Goal: Task Accomplishment & Management: Manage account settings

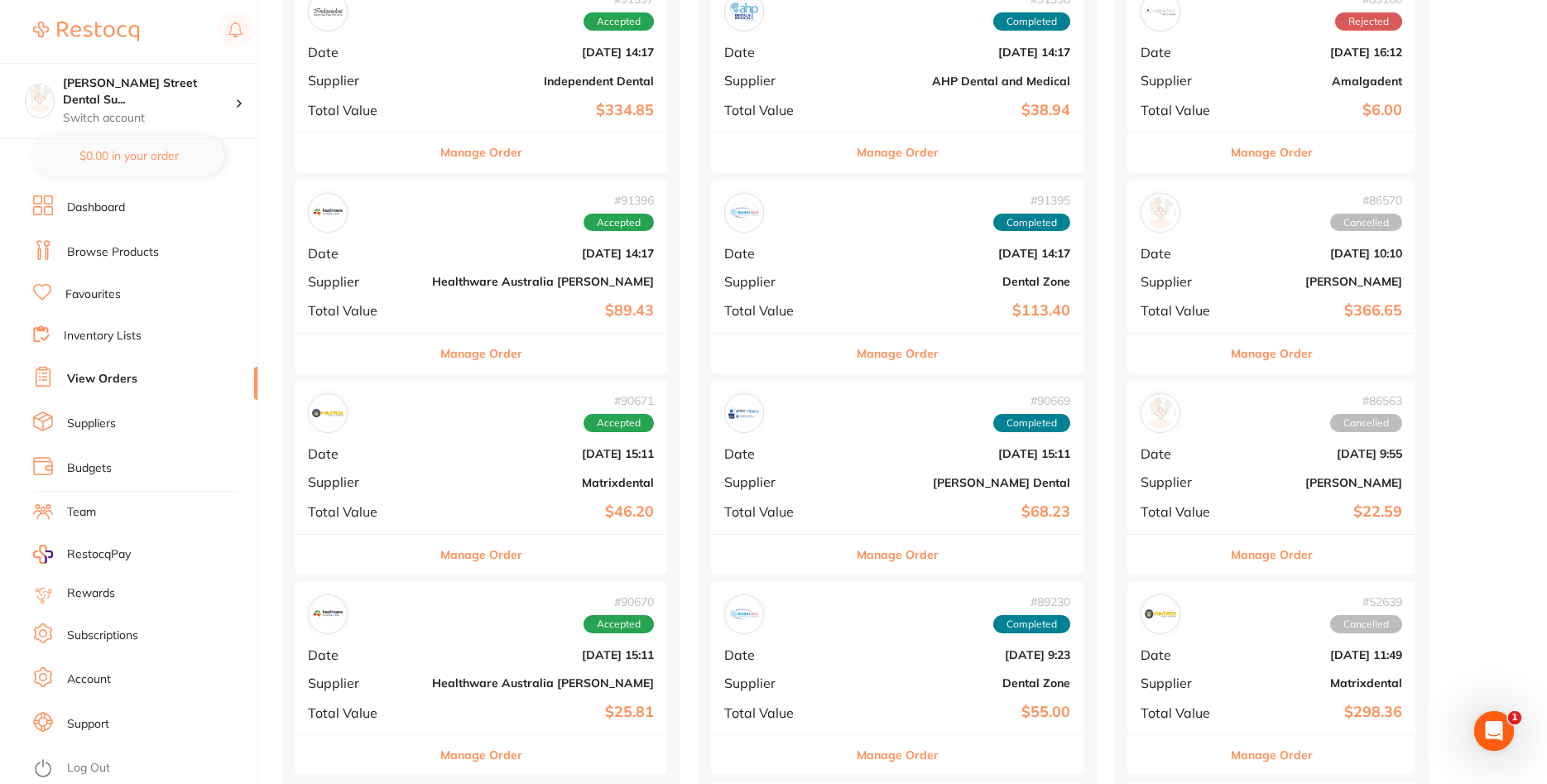
scroll to position [506, 0]
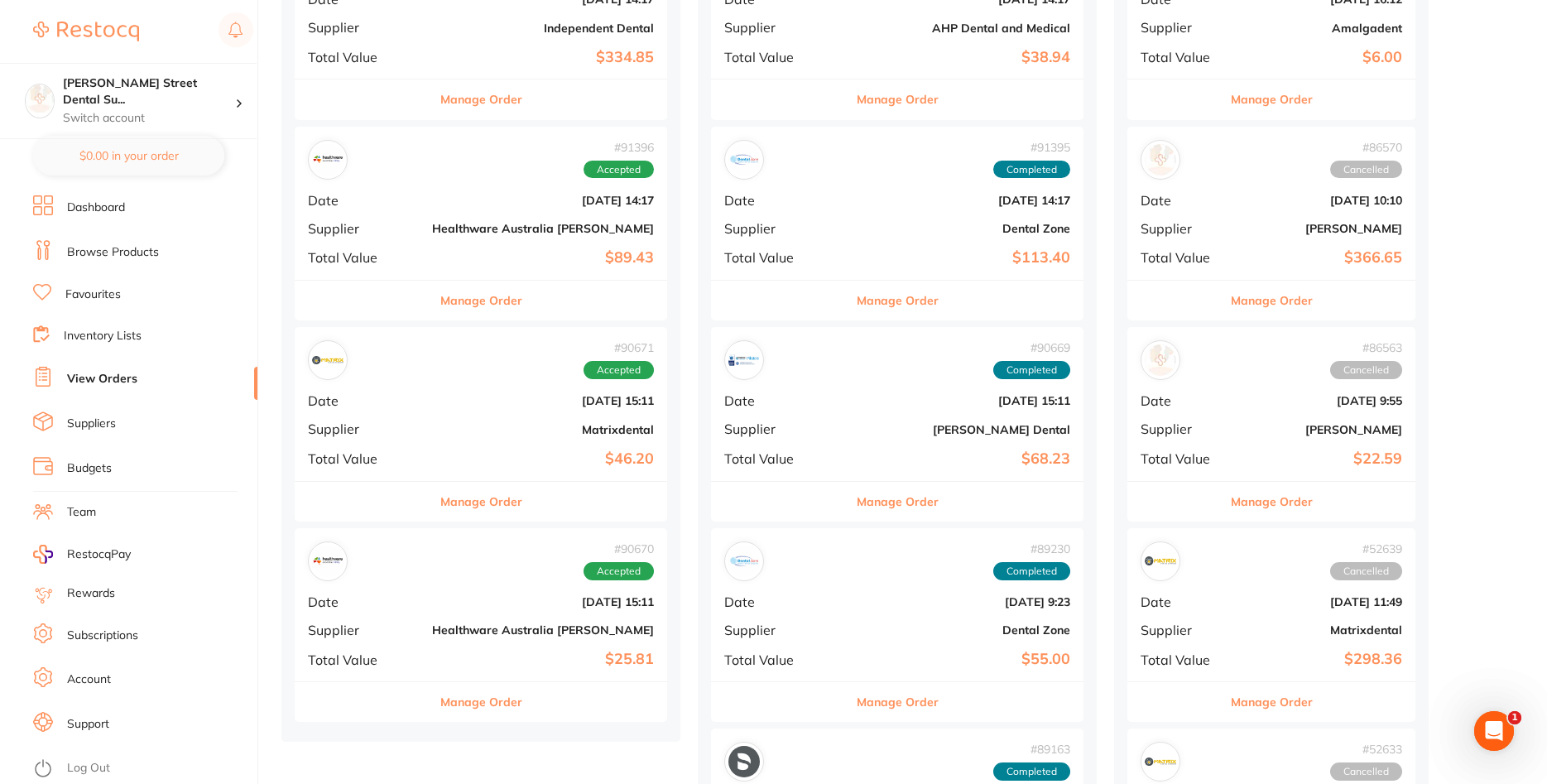
click at [432, 626] on b "Healthware Australia [PERSON_NAME]" at bounding box center [543, 630] width 222 height 14
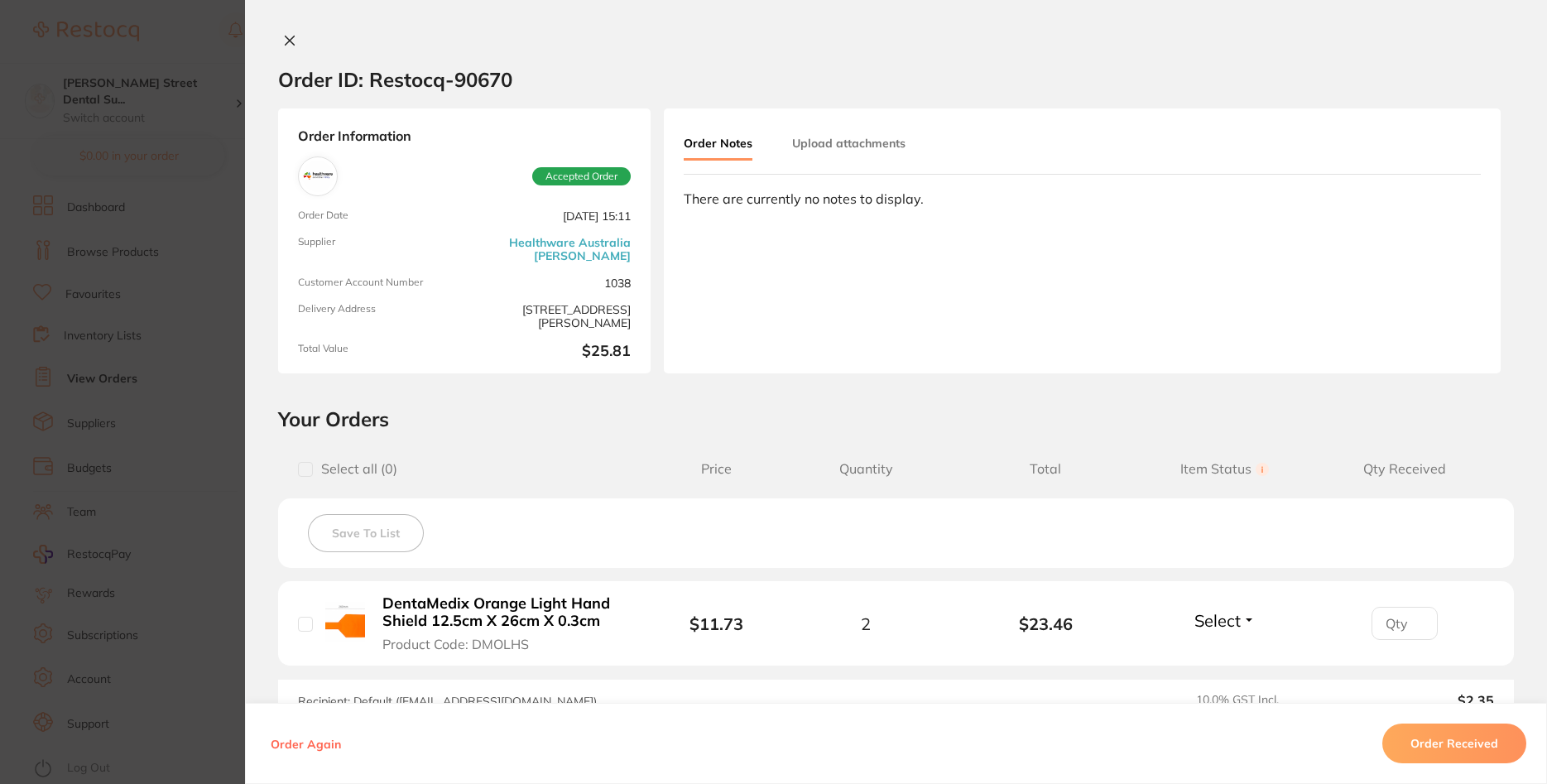
click at [302, 625] on input "checkbox" at bounding box center [306, 624] width 15 height 15
checkbox input "true"
click at [1440, 744] on button "Order Received" at bounding box center [1454, 742] width 144 height 40
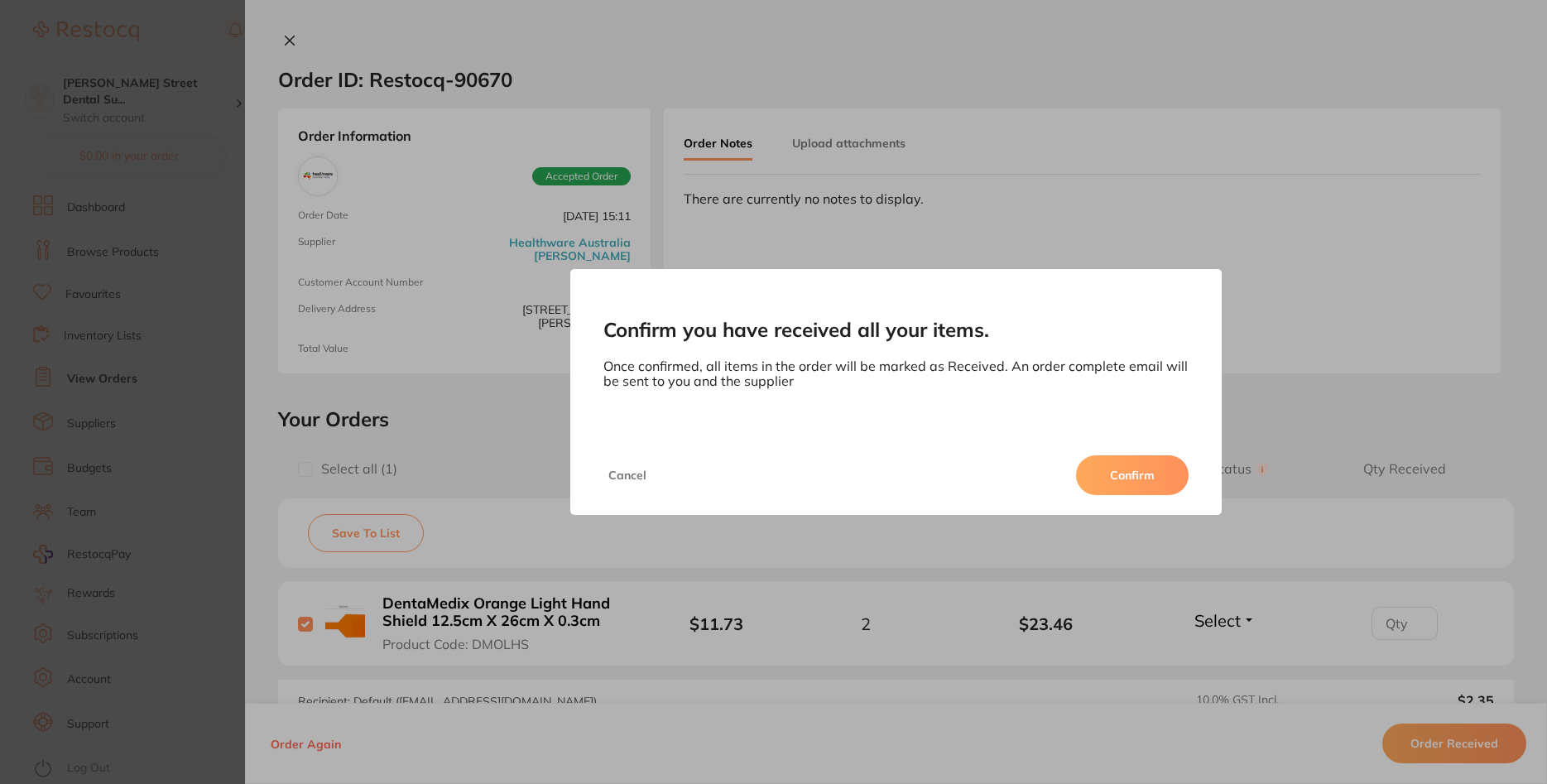
click at [1125, 467] on button "Confirm" at bounding box center [1132, 475] width 112 height 40
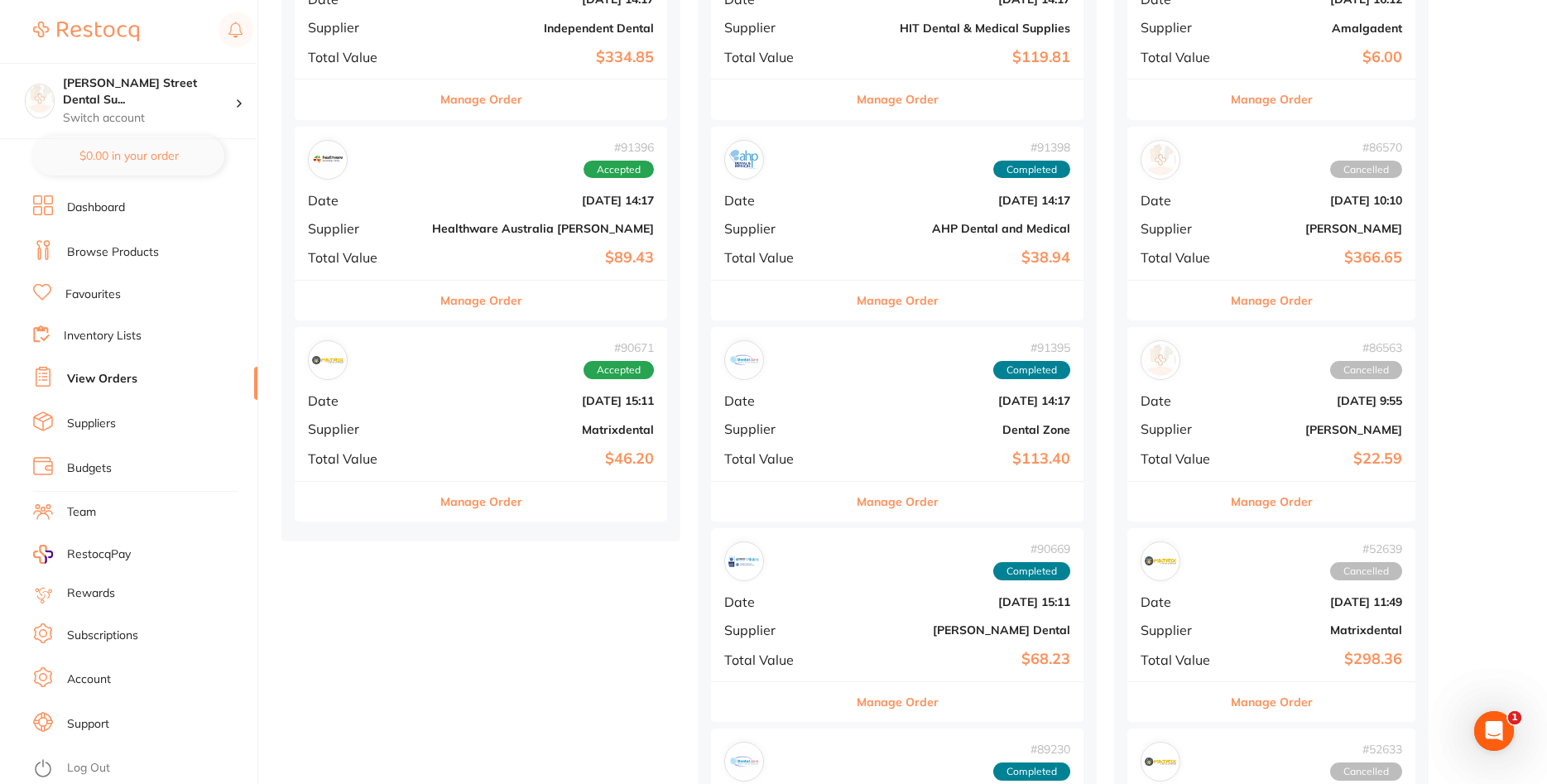
click at [435, 424] on b "Matrixdental" at bounding box center [543, 430] width 222 height 14
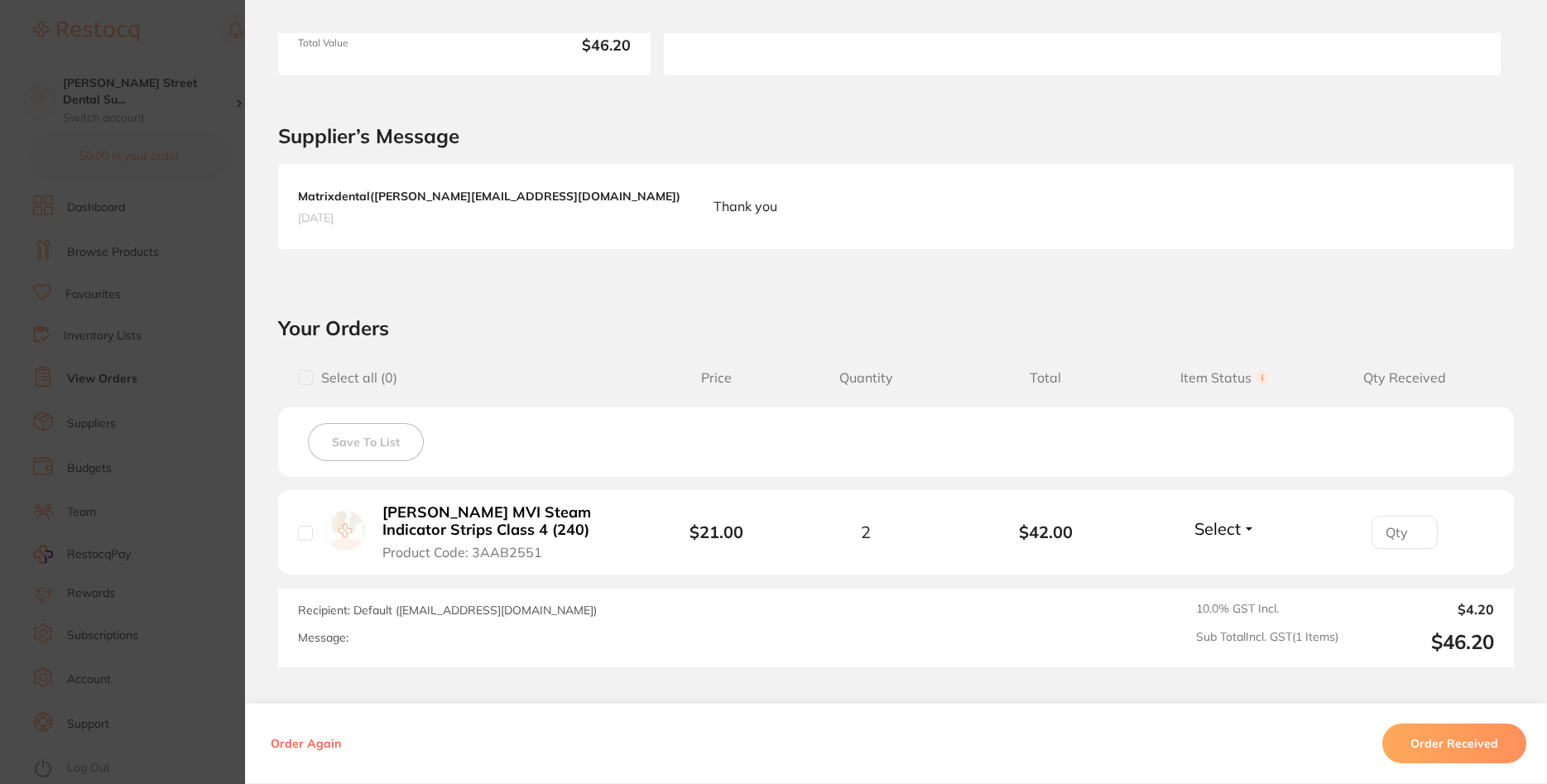
click at [305, 527] on input "checkbox" at bounding box center [306, 533] width 15 height 15
checkbox input "true"
click at [1459, 740] on button "Order Received" at bounding box center [1454, 742] width 144 height 40
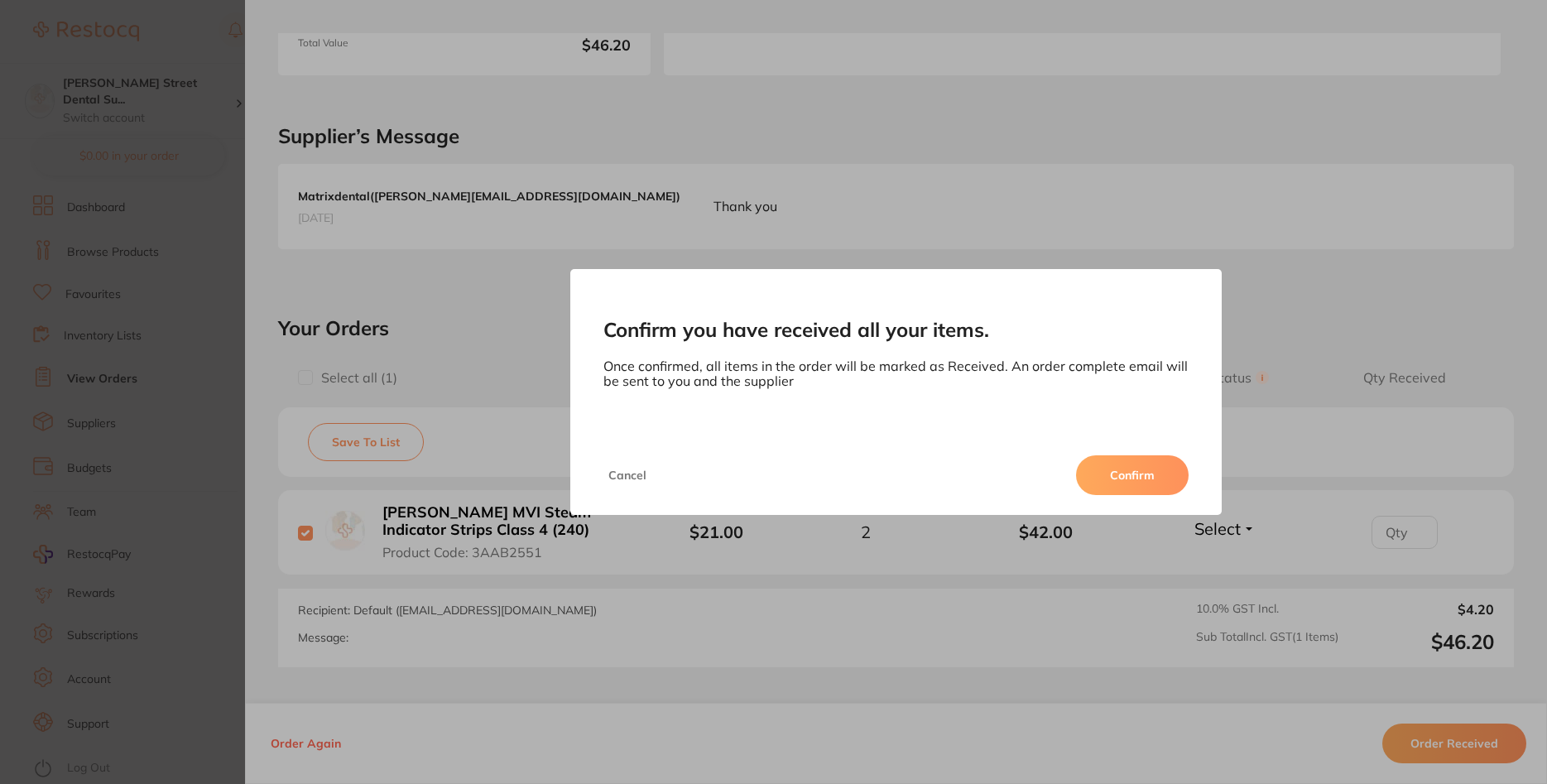
click at [1127, 475] on button "Confirm" at bounding box center [1132, 475] width 112 height 40
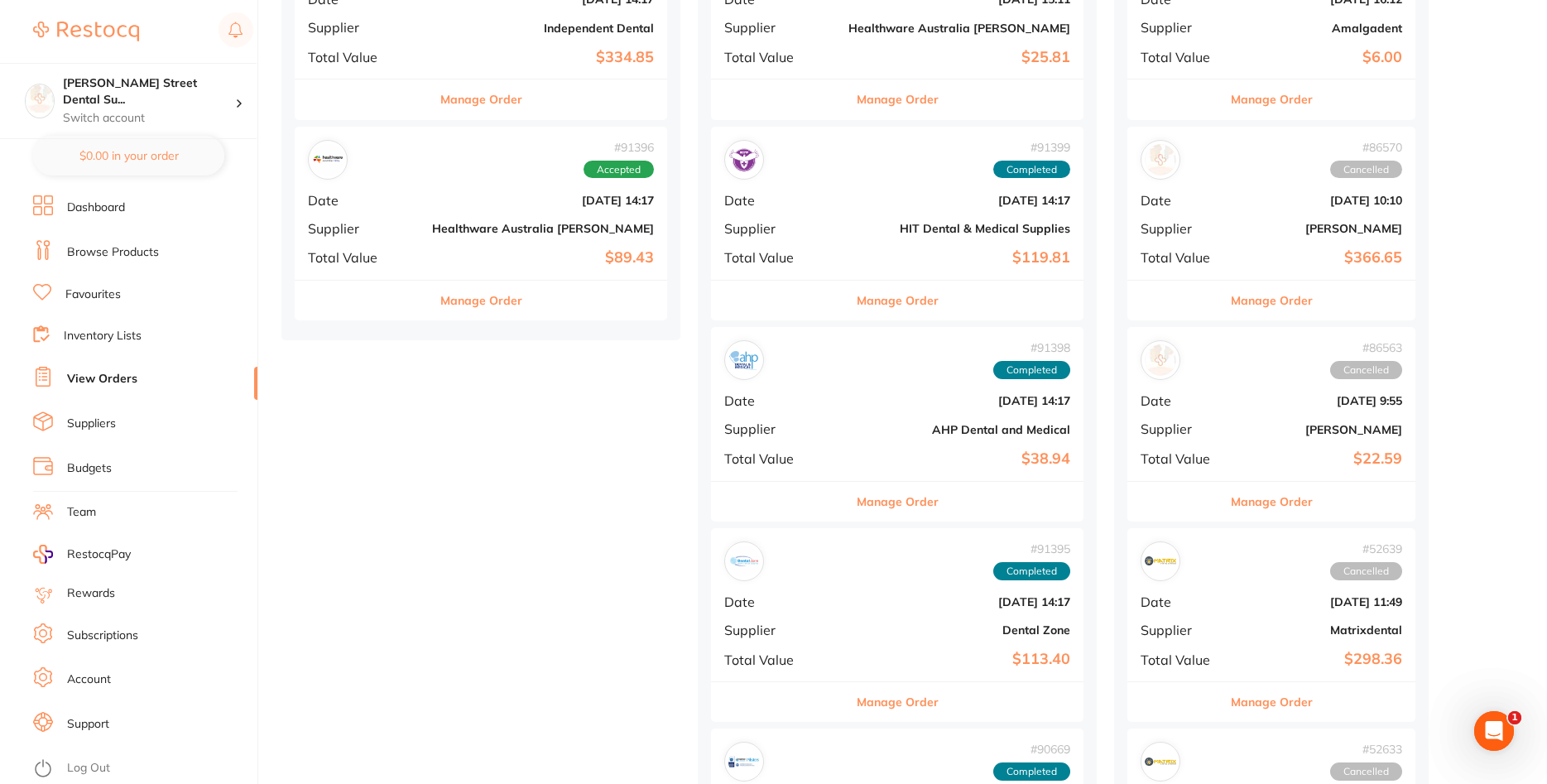
click at [409, 217] on div "# 91396 Accepted Date Aug 26 2025, 14:17 Supplier Healthware Australia Ridley T…" at bounding box center [481, 203] width 372 height 153
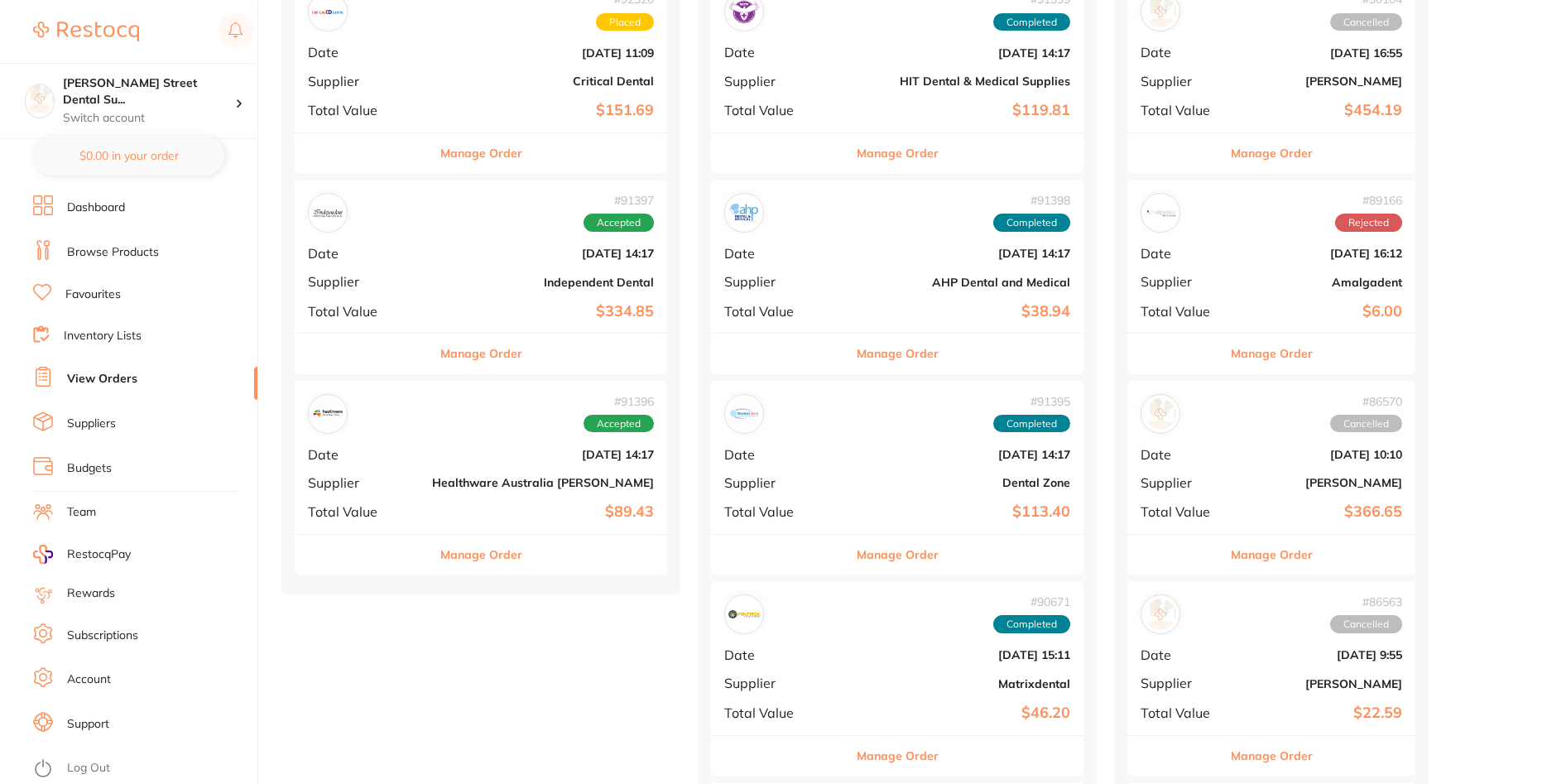
scroll to position [253, 0]
click at [415, 432] on div "# 91396 Accepted" at bounding box center [480, 413] width 346 height 40
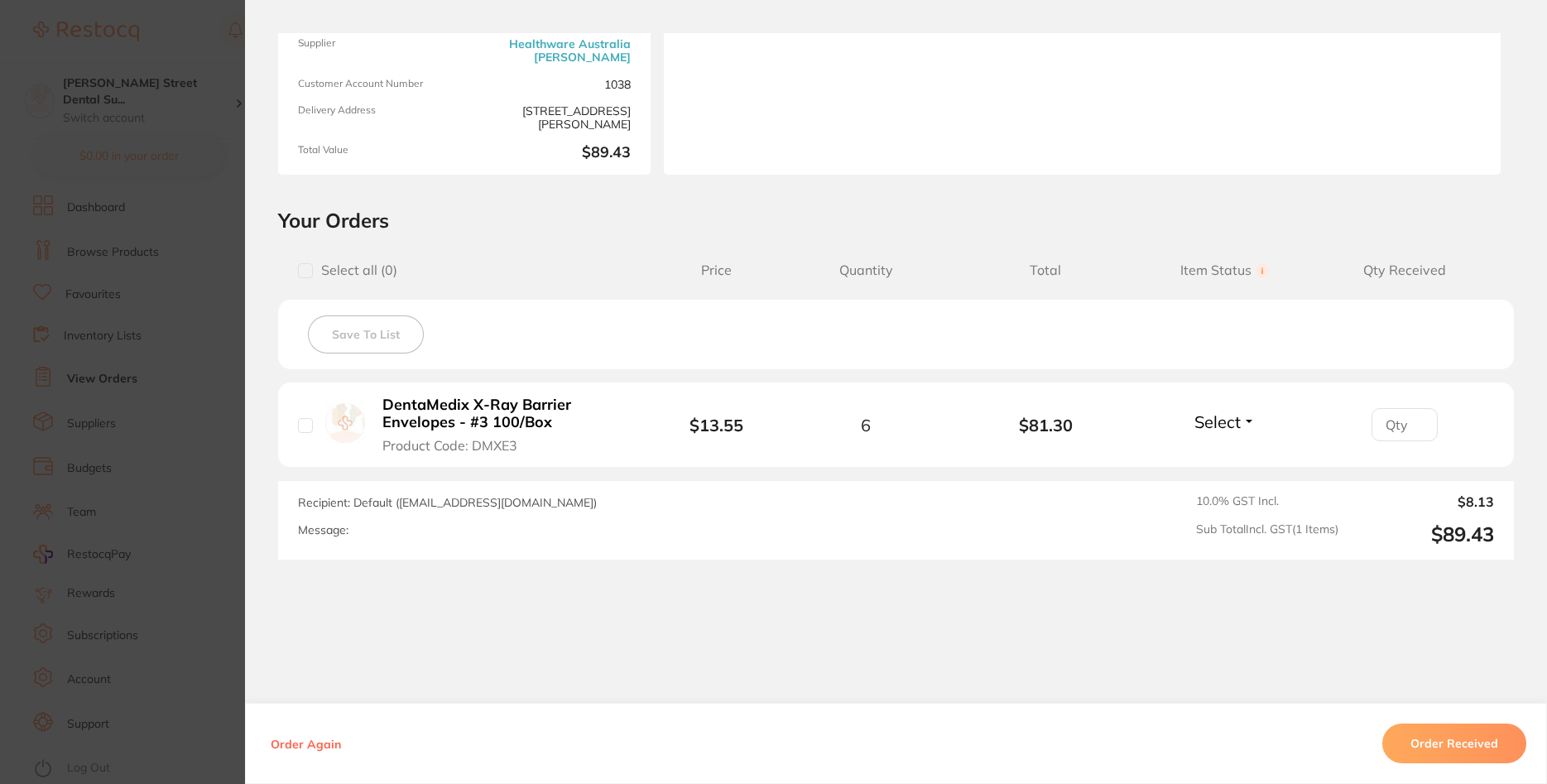
click at [305, 431] on input "checkbox" at bounding box center [306, 426] width 15 height 15
checkbox input "true"
click at [1430, 742] on button "Order Received" at bounding box center [1454, 742] width 144 height 40
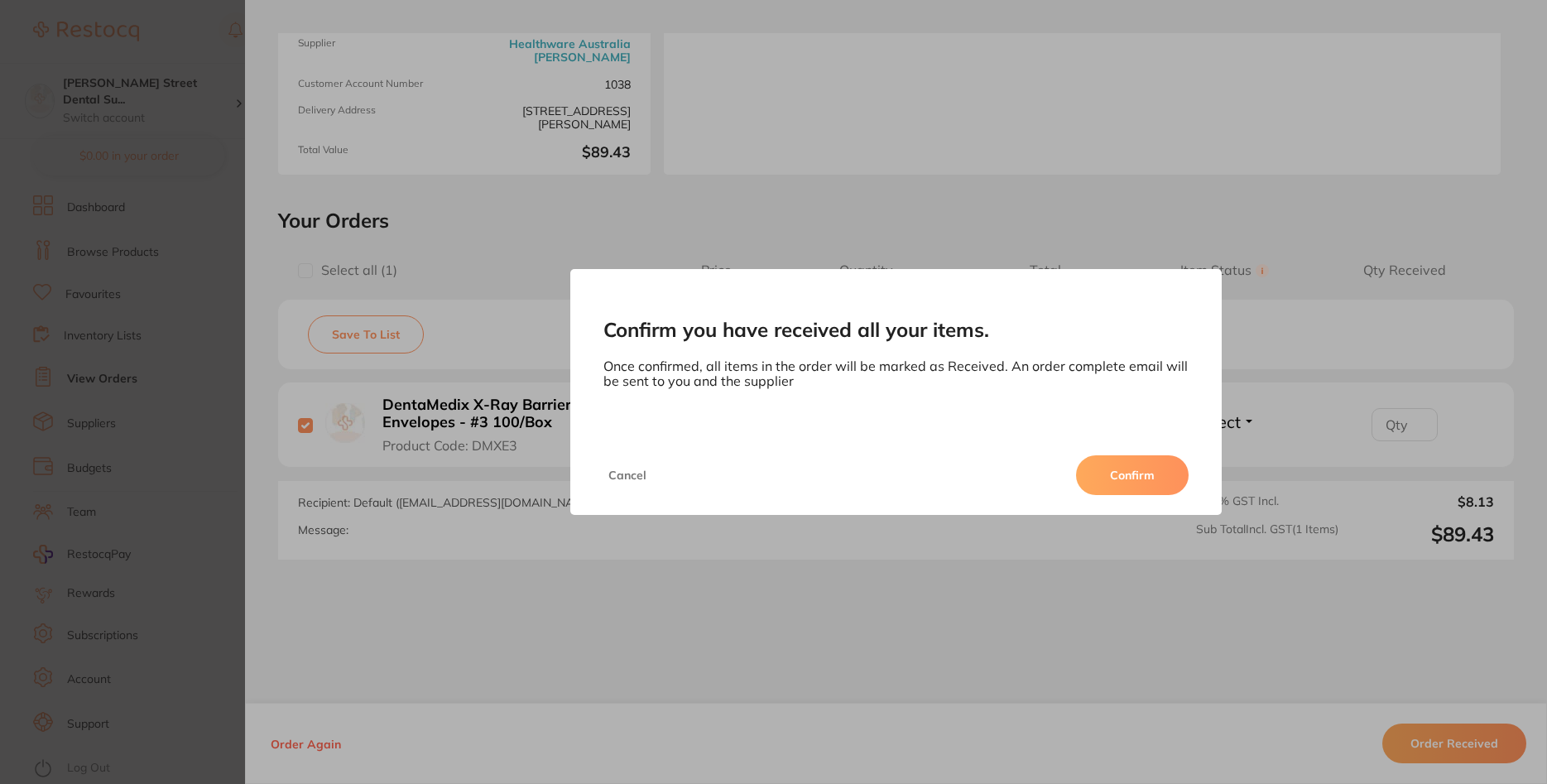
click at [1112, 483] on button "Confirm" at bounding box center [1132, 475] width 112 height 40
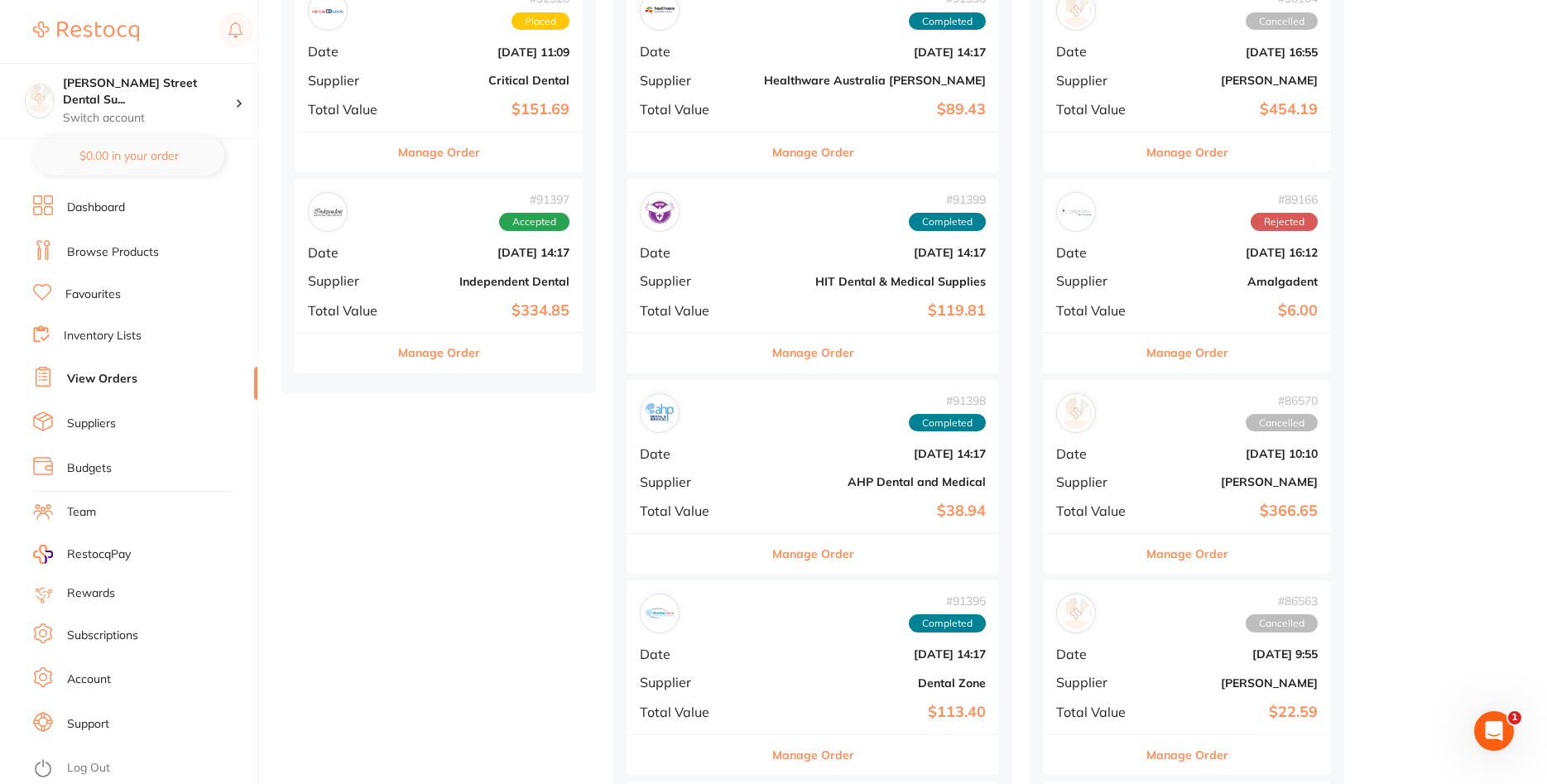
click at [448, 268] on div "# 91397 Accepted Date [DATE] 14:17 Supplier Independent Dental Total Value $334…" at bounding box center [438, 255] width 288 height 153
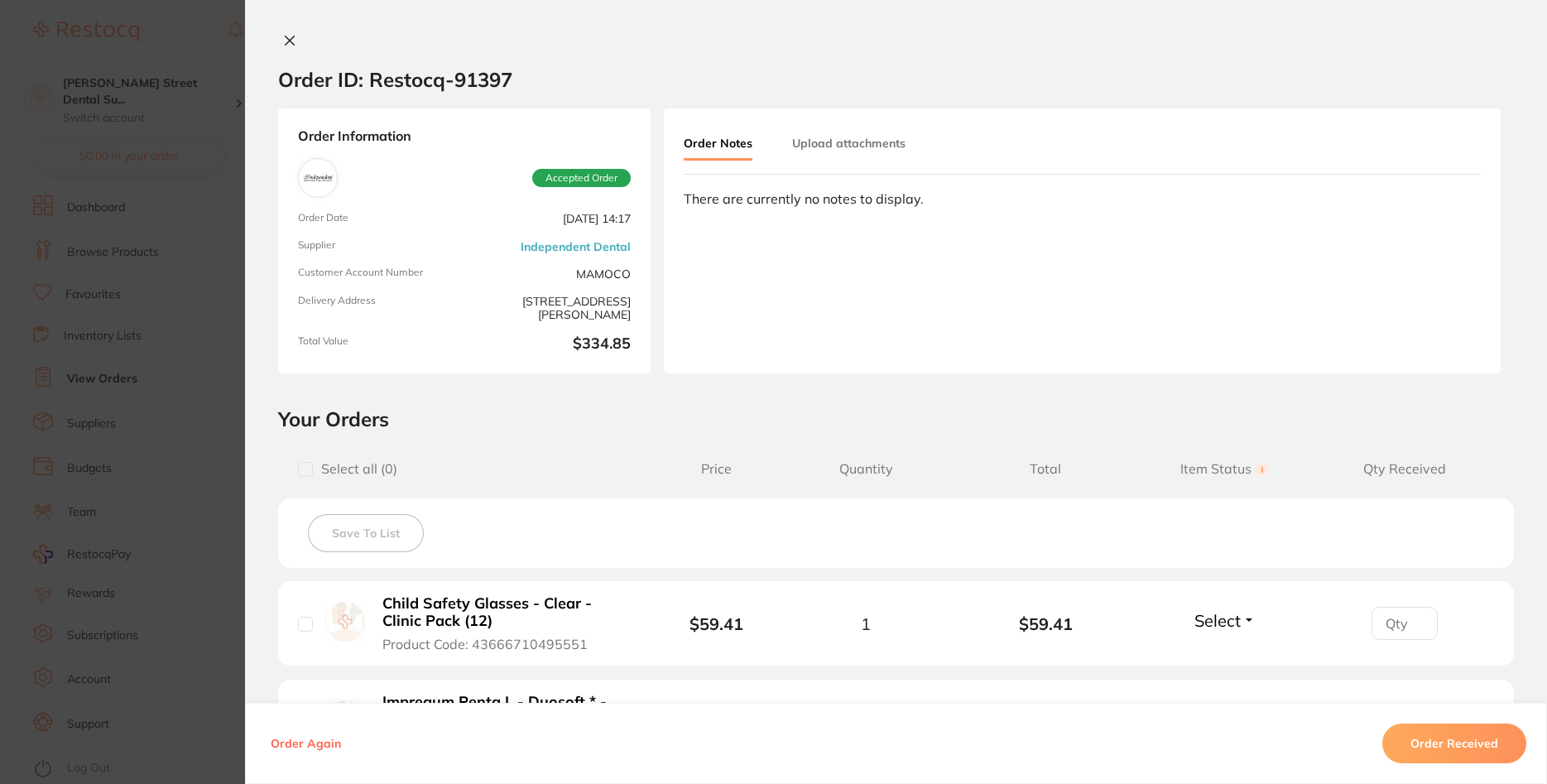
click at [215, 458] on section "Order ID: Restocq- 91397 Order Information Accepted Order Order Date [DATE] 14:…" at bounding box center [773, 392] width 1547 height 784
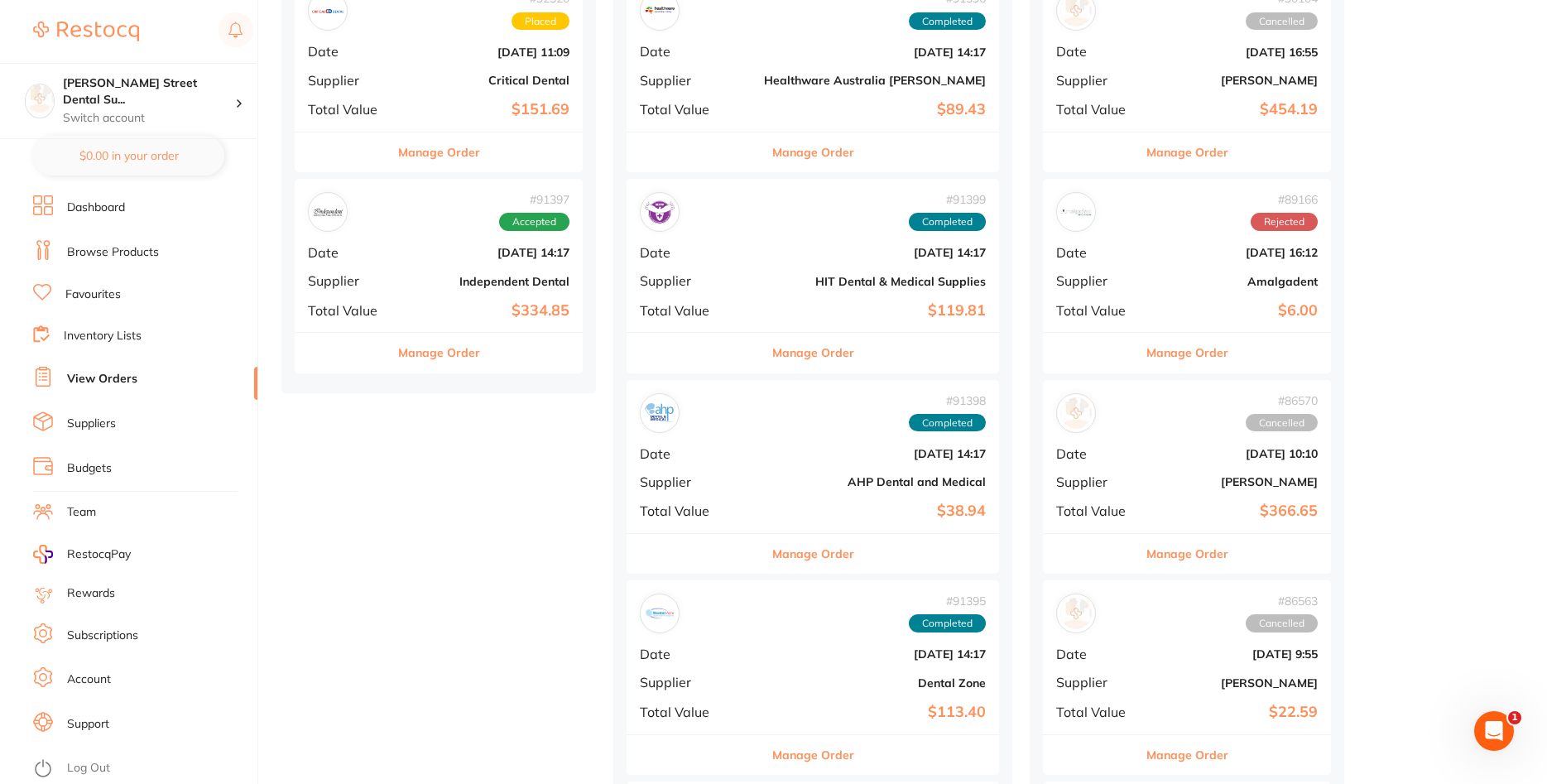
click at [398, 271] on div "# 91397 Accepted Date [DATE] 14:17 Supplier Independent Dental Total Value $334…" at bounding box center [438, 255] width 288 height 153
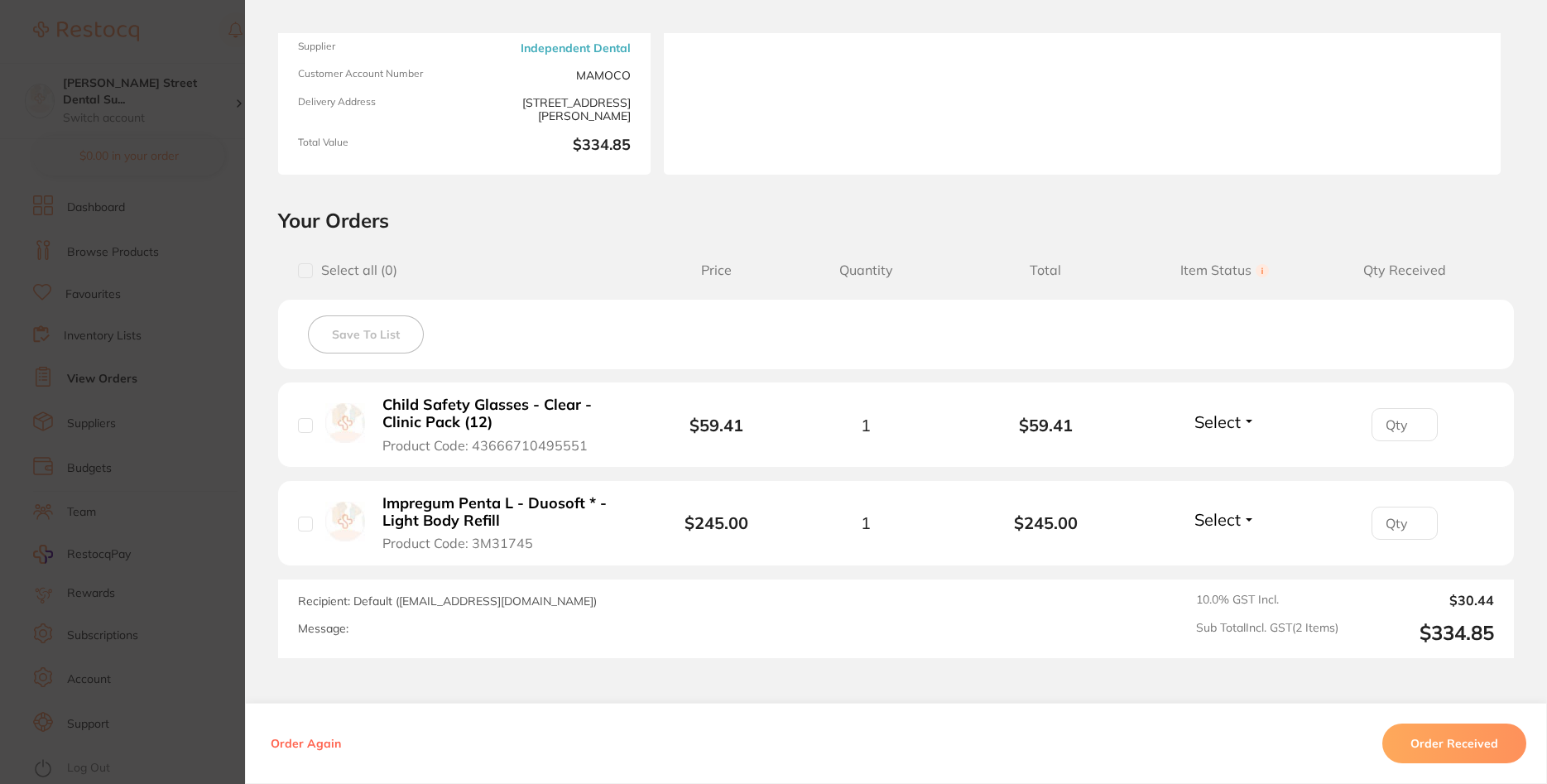
click at [1249, 518] on button "Select" at bounding box center [1225, 519] width 71 height 20
click at [1249, 522] on button "Select" at bounding box center [1225, 519] width 71 height 20
click at [1214, 584] on span "Back Order" at bounding box center [1224, 580] width 50 height 13
click at [1225, 423] on span "Select" at bounding box center [1217, 421] width 47 height 20
click at [1217, 456] on span "Received" at bounding box center [1224, 457] width 42 height 13
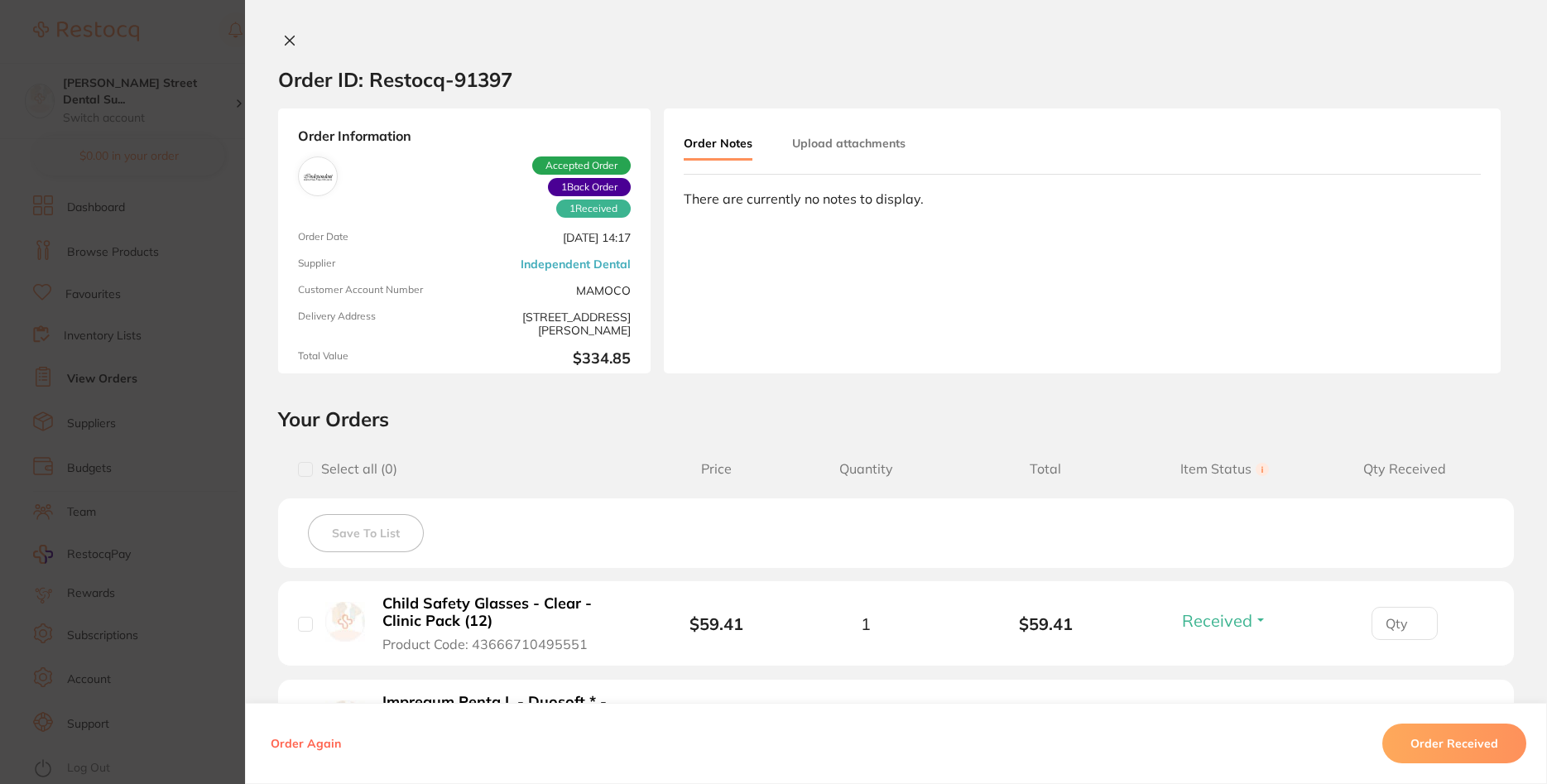
click at [288, 40] on icon at bounding box center [290, 41] width 9 height 9
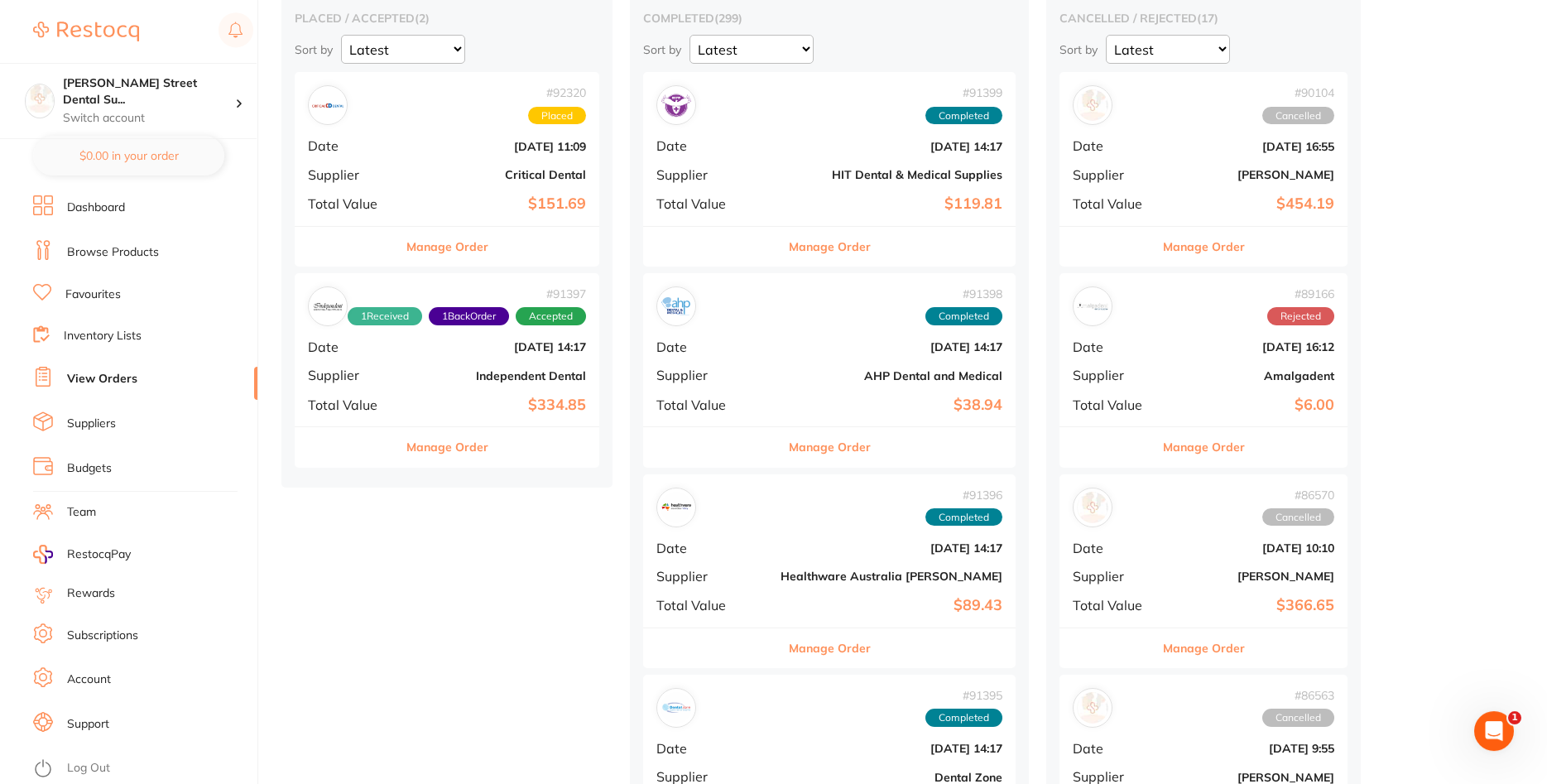
scroll to position [169, 0]
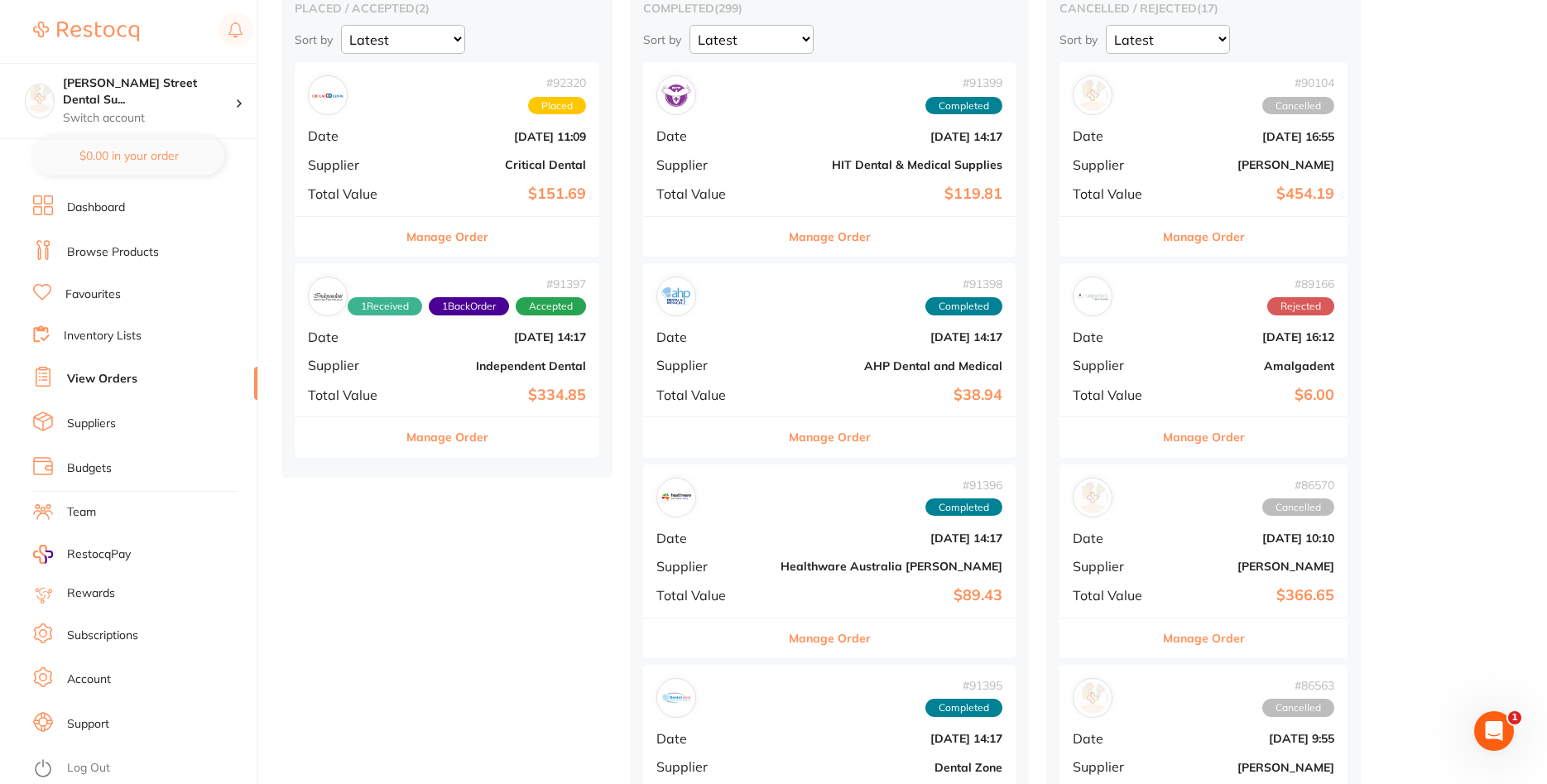
click at [788, 373] on div "# 91398 Completed Date [DATE] 14:17 Supplier AHP Dental and Medical Total Value…" at bounding box center [829, 340] width 372 height 153
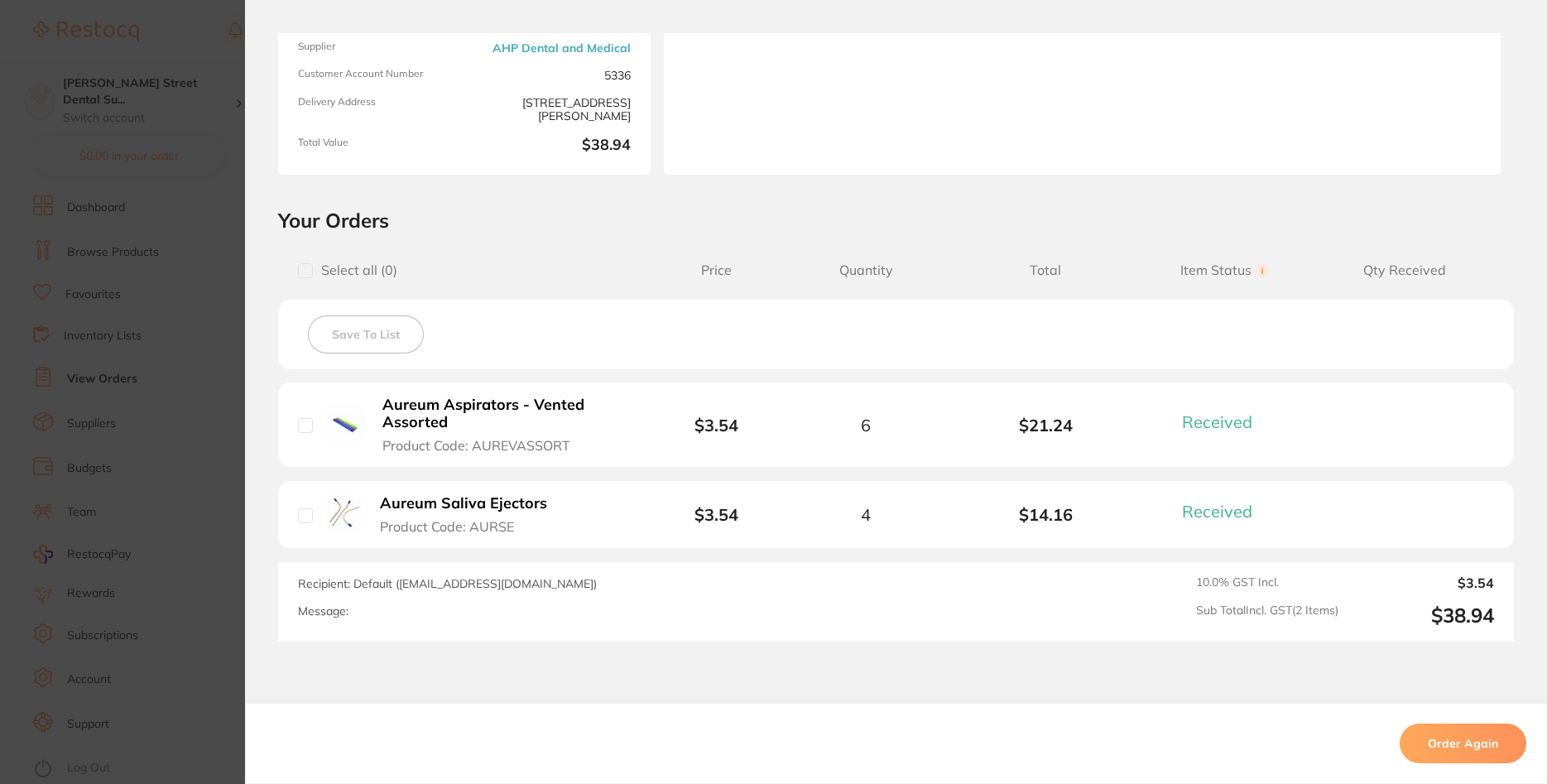
click at [204, 358] on section "Order ID: Restocq- 91398 Order Information 2 Received Completed Order Order Dat…" at bounding box center [773, 392] width 1547 height 784
